Goal: Task Accomplishment & Management: Complete application form

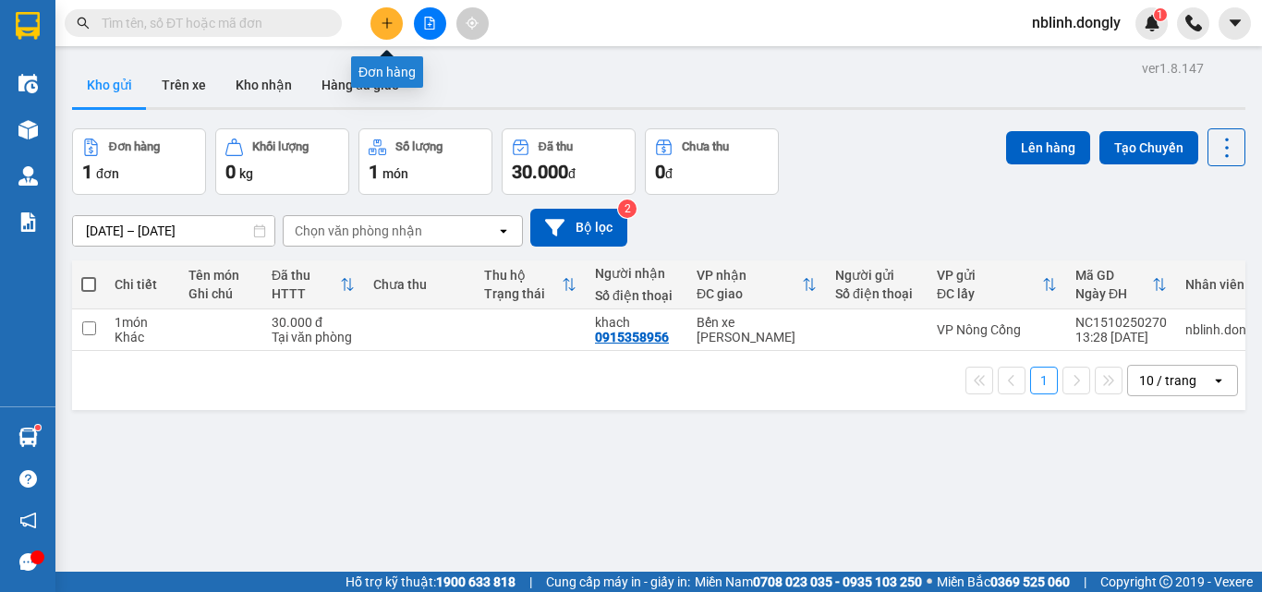
click at [398, 29] on button at bounding box center [387, 23] width 32 height 32
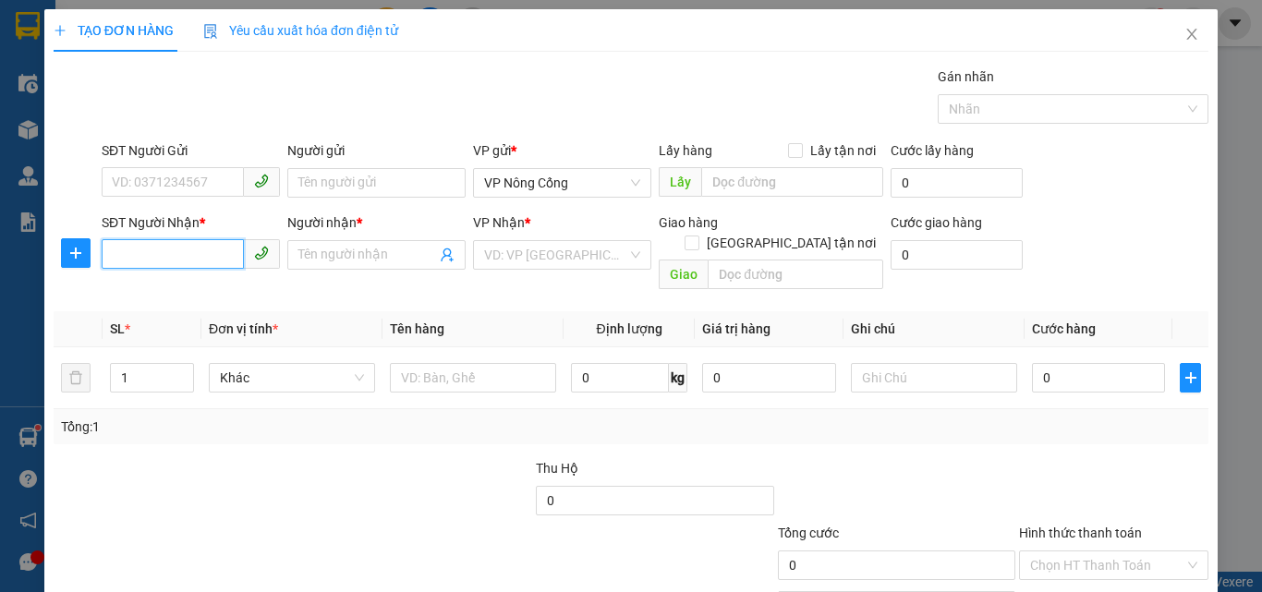
click at [181, 255] on input "SĐT Người Nhận *" at bounding box center [173, 254] width 142 height 30
type input "0378220895"
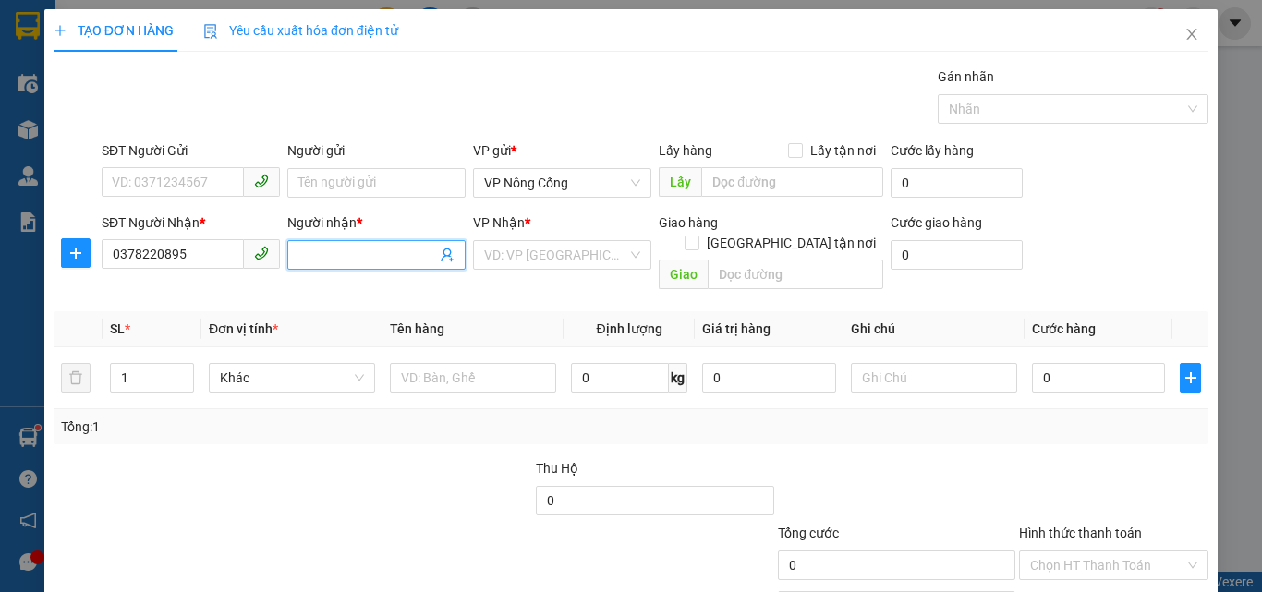
click at [345, 250] on input "Người nhận *" at bounding box center [367, 255] width 138 height 20
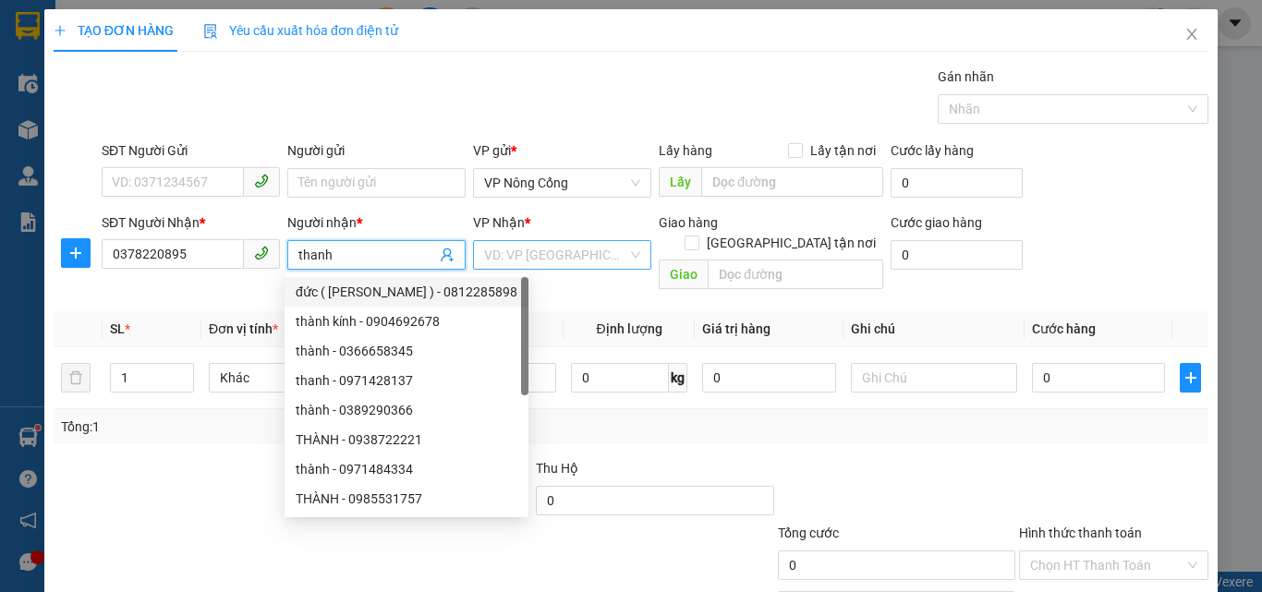
type input "thanh"
click at [573, 253] on input "search" at bounding box center [555, 255] width 143 height 28
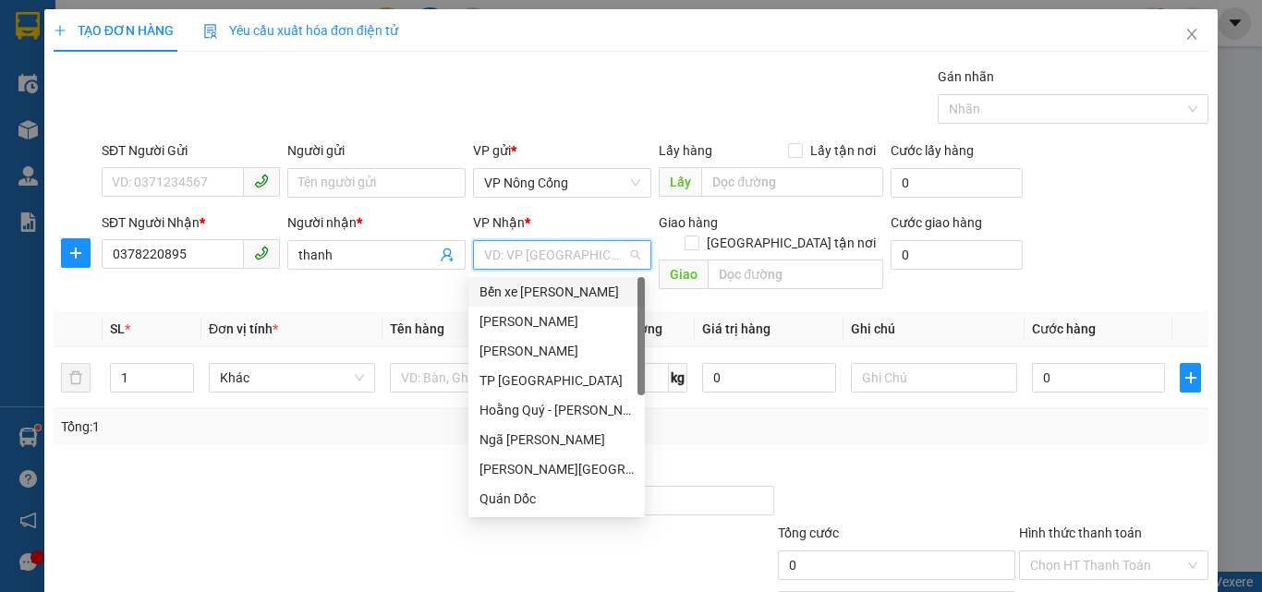
click at [563, 290] on div "Bến xe [PERSON_NAME]" at bounding box center [557, 292] width 154 height 20
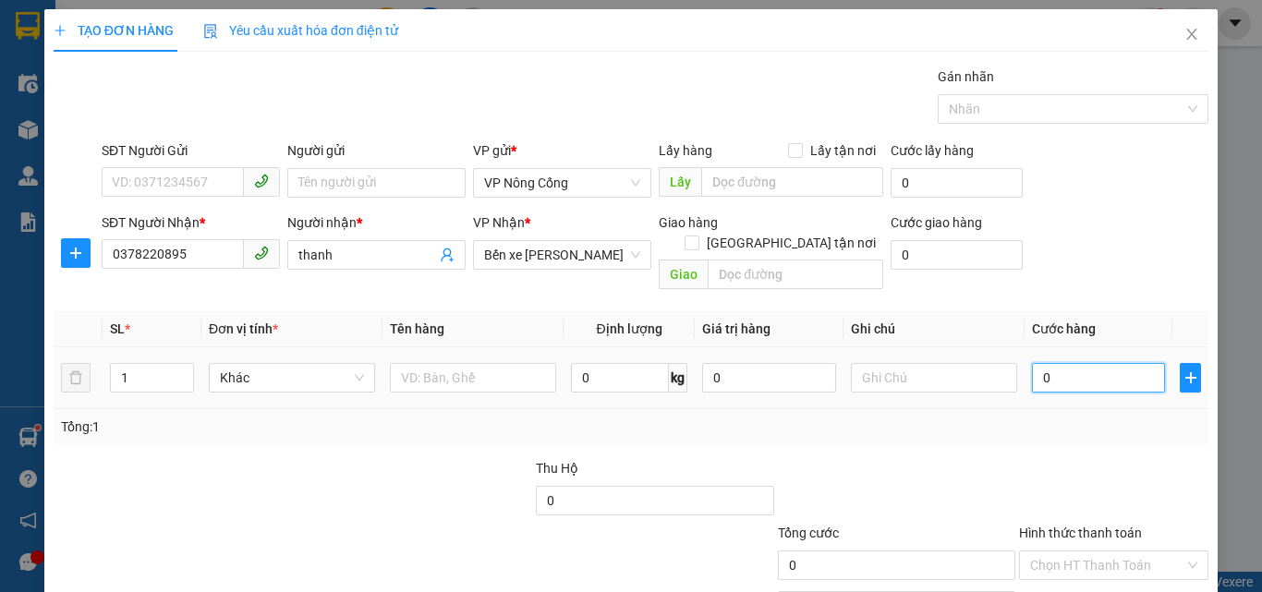
click at [1051, 366] on input "0" at bounding box center [1098, 378] width 133 height 30
type input "3"
type input "30"
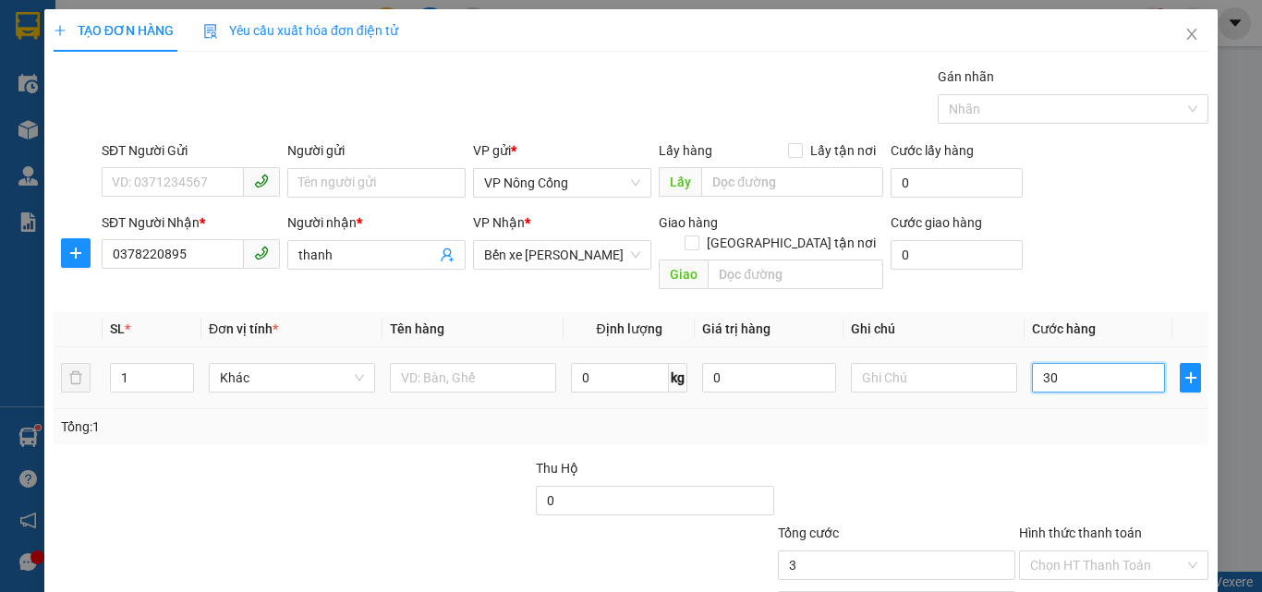
type input "30"
type input "300"
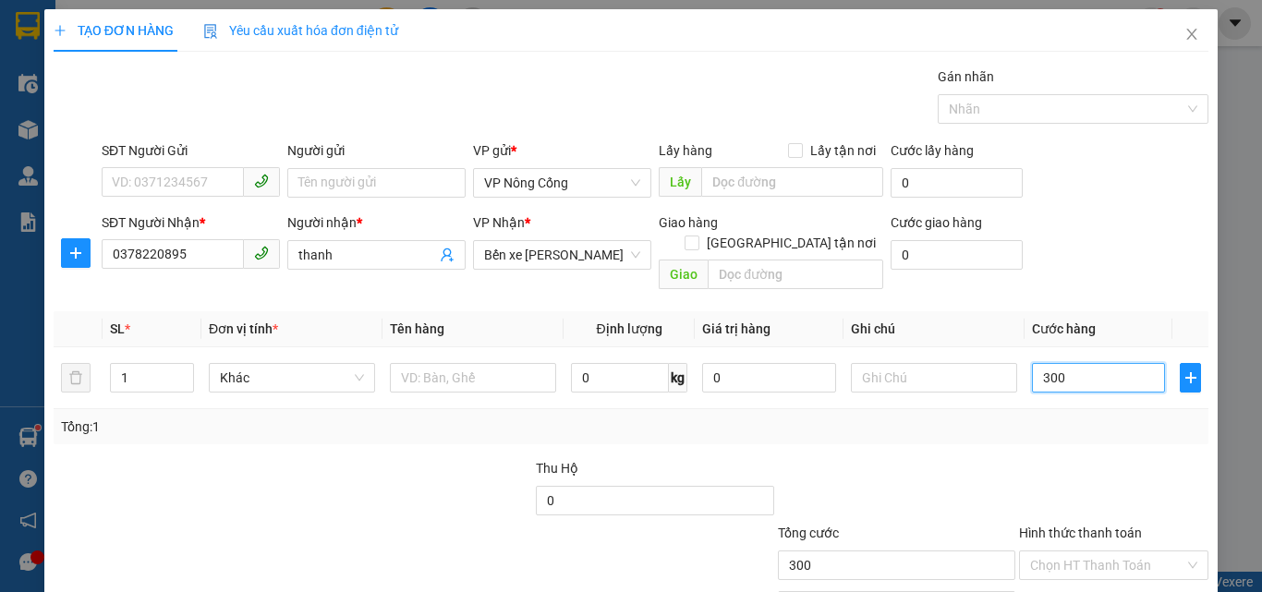
scroll to position [91, 0]
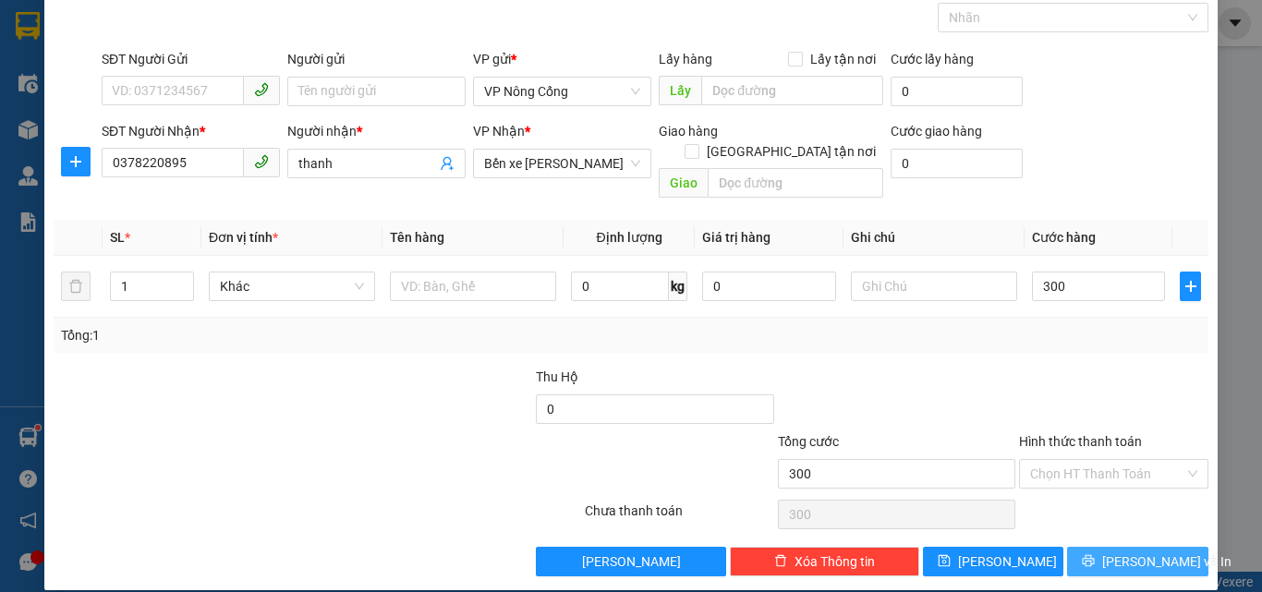
type input "300.000"
click at [1087, 547] on button "[PERSON_NAME] và In" at bounding box center [1137, 562] width 141 height 30
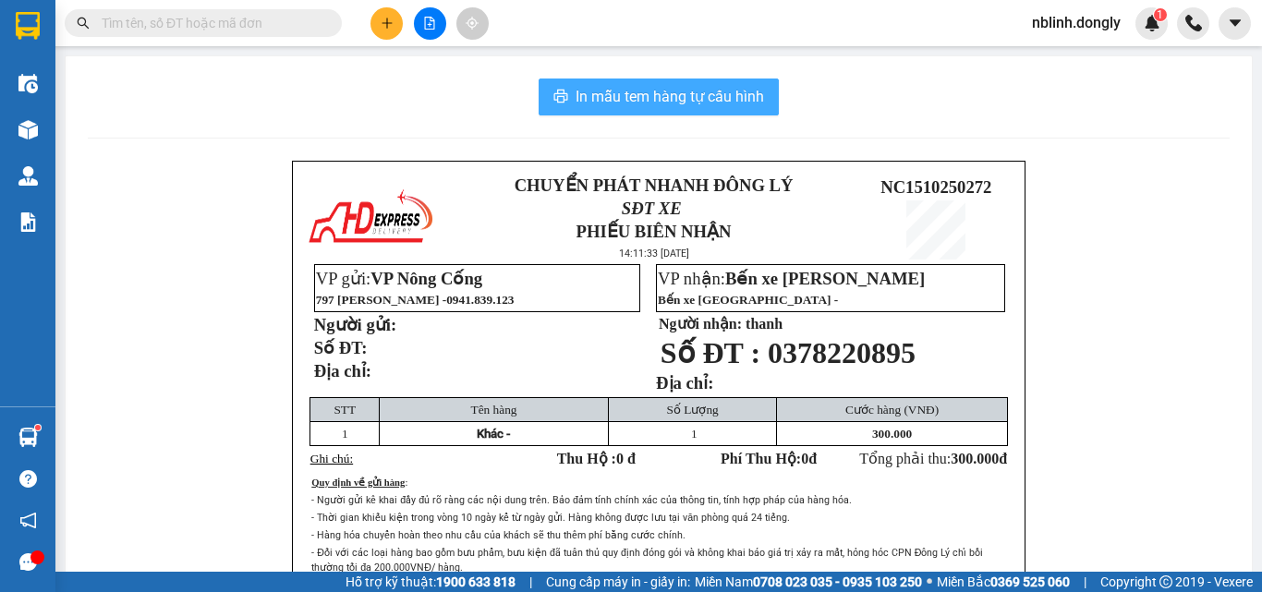
click at [688, 101] on span "In mẫu tem hàng tự cấu hình" at bounding box center [670, 96] width 189 height 23
